Goal: Find specific page/section

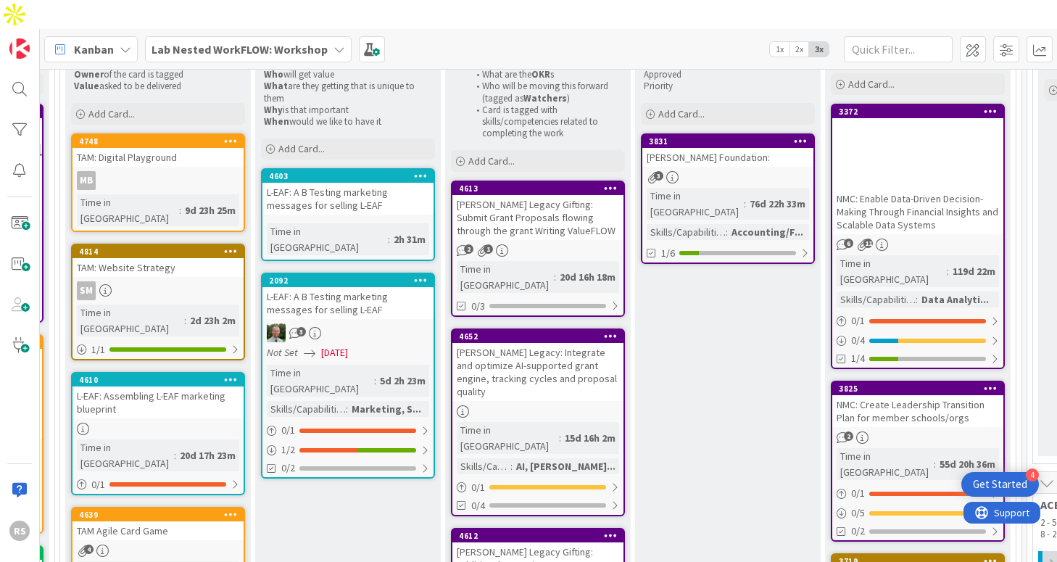
scroll to position [210, 1332]
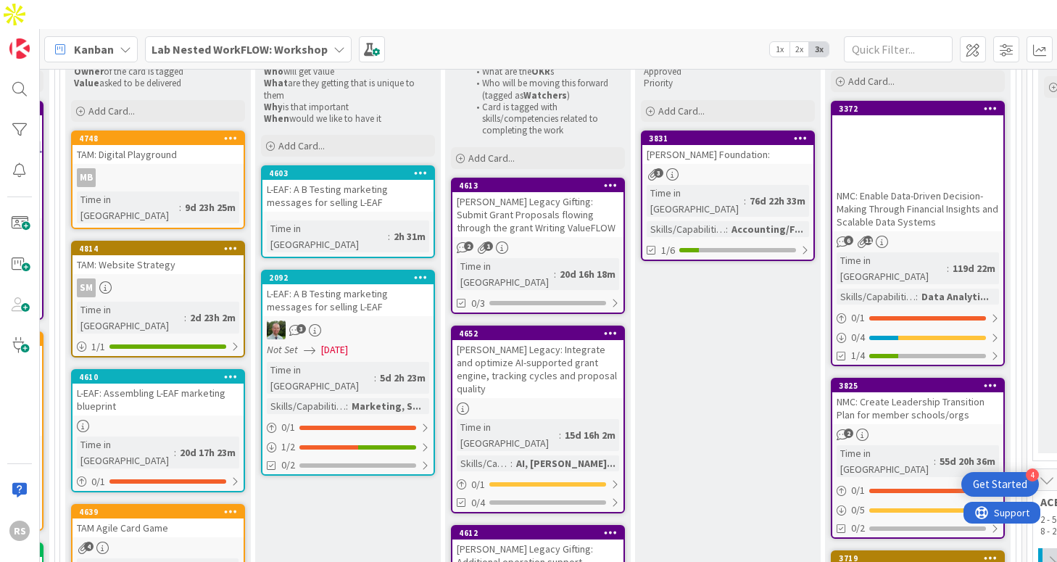
click at [167, 420] on div at bounding box center [157, 426] width 171 height 12
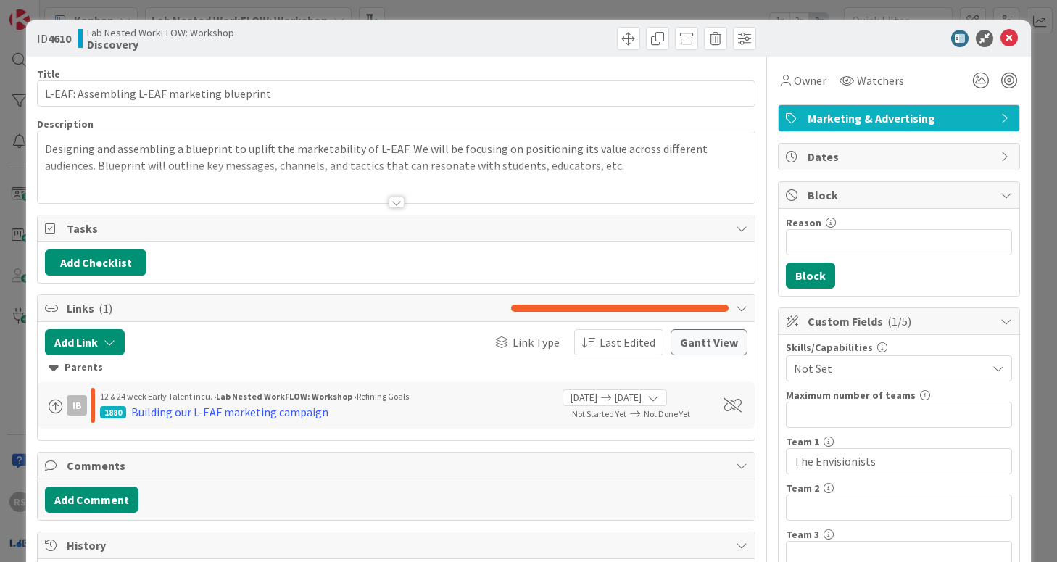
click at [392, 202] on div at bounding box center [396, 202] width 16 height 12
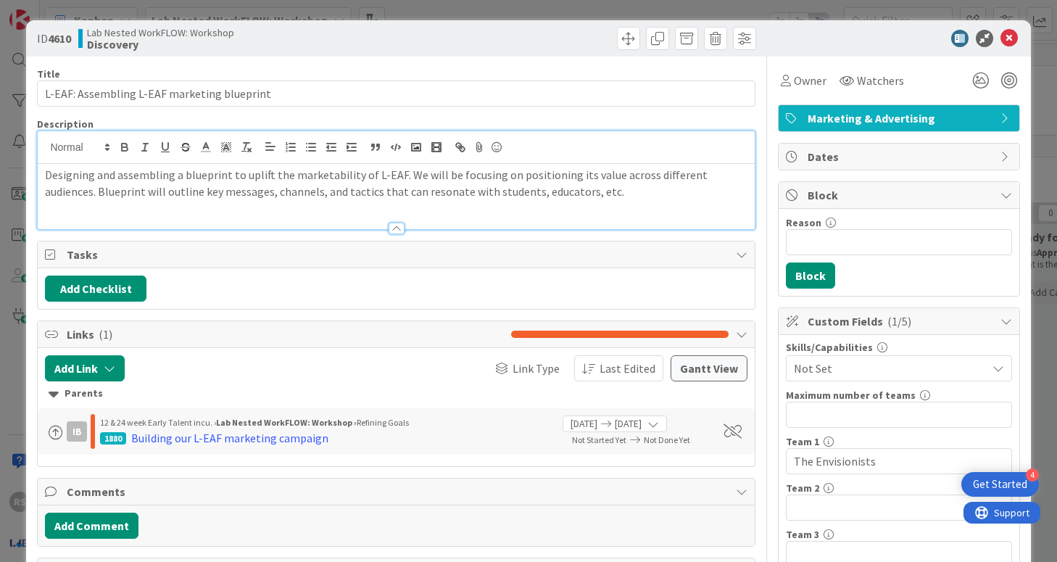
click at [392, 225] on div at bounding box center [396, 228] width 16 height 12
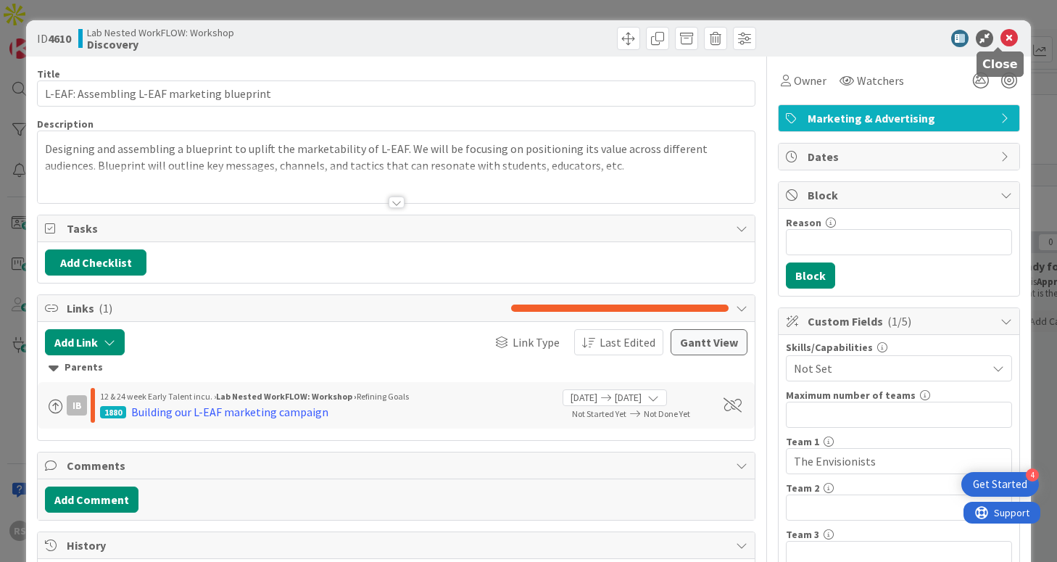
click at [1000, 43] on icon at bounding box center [1008, 38] width 17 height 17
